Goal: Download file/media

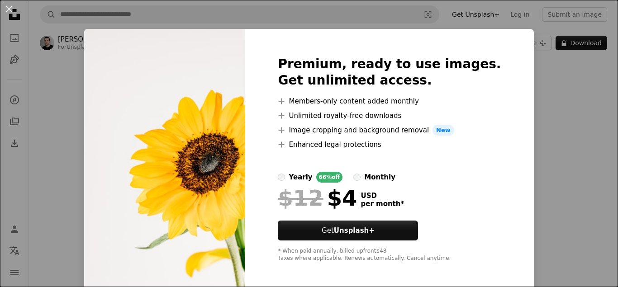
click at [133, 105] on img at bounding box center [164, 159] width 161 height 260
click at [5, 7] on button "An X shape" at bounding box center [9, 9] width 11 height 11
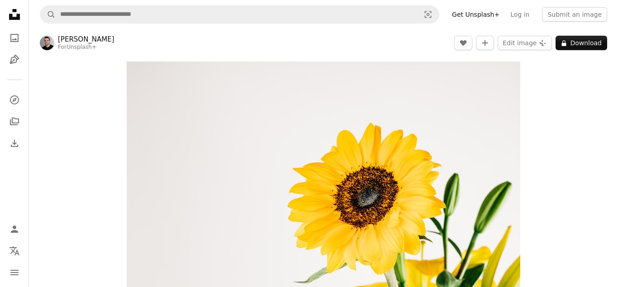
click at [5, 7] on icon "Unsplash logo Unsplash Home" at bounding box center [14, 14] width 18 height 18
